Goal: Task Accomplishment & Management: Use online tool/utility

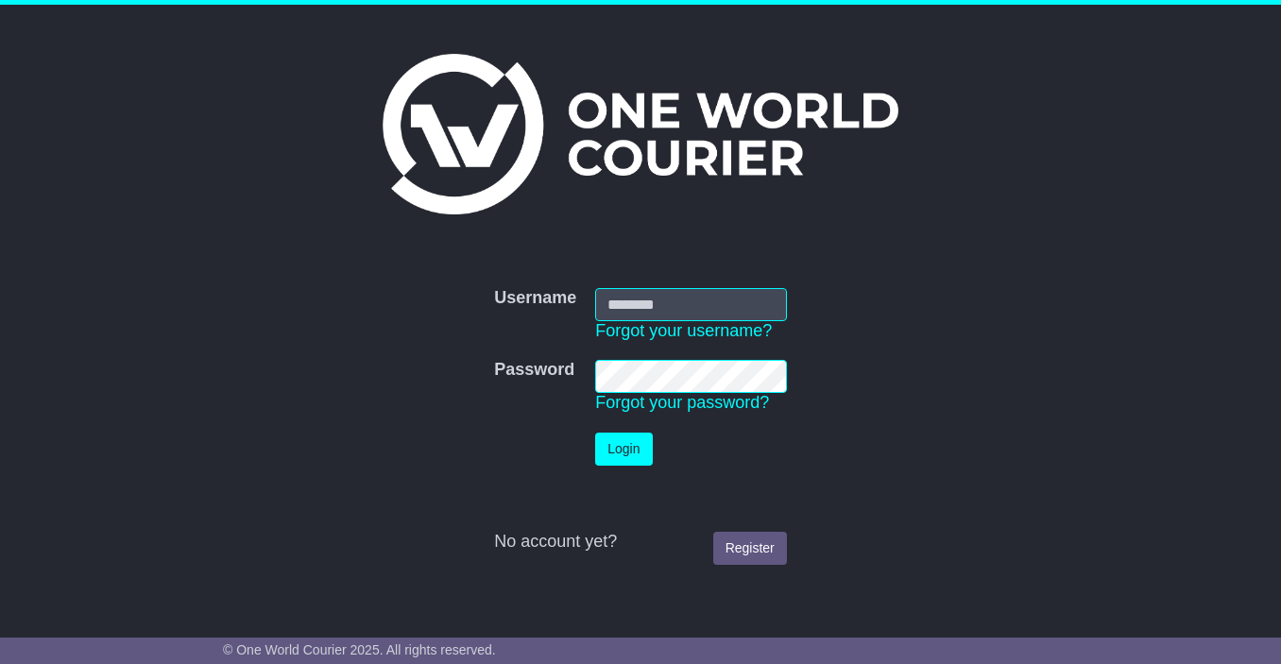
type input "**********"
click at [616, 445] on button "Login" at bounding box center [623, 449] width 57 height 33
